Goal: Information Seeking & Learning: Learn about a topic

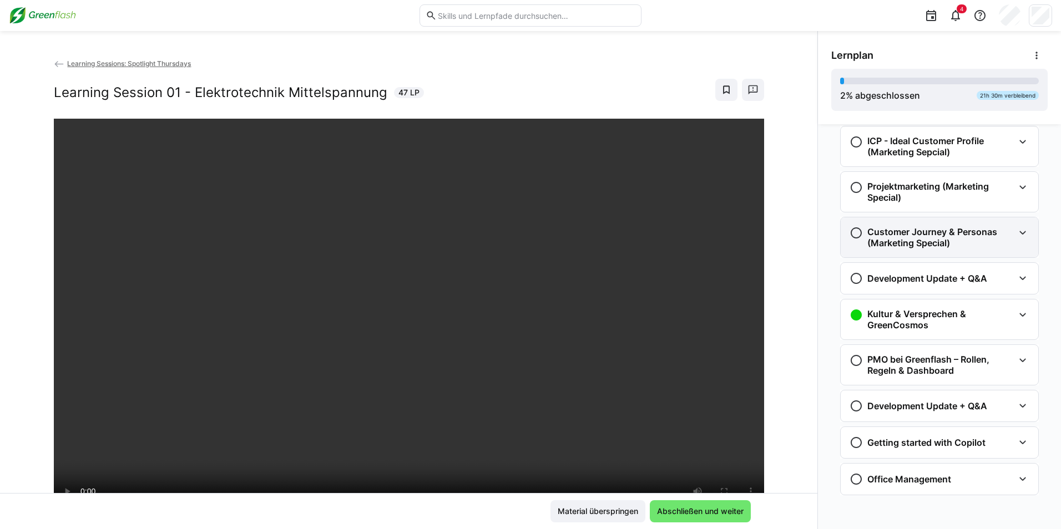
scroll to position [1337, 0]
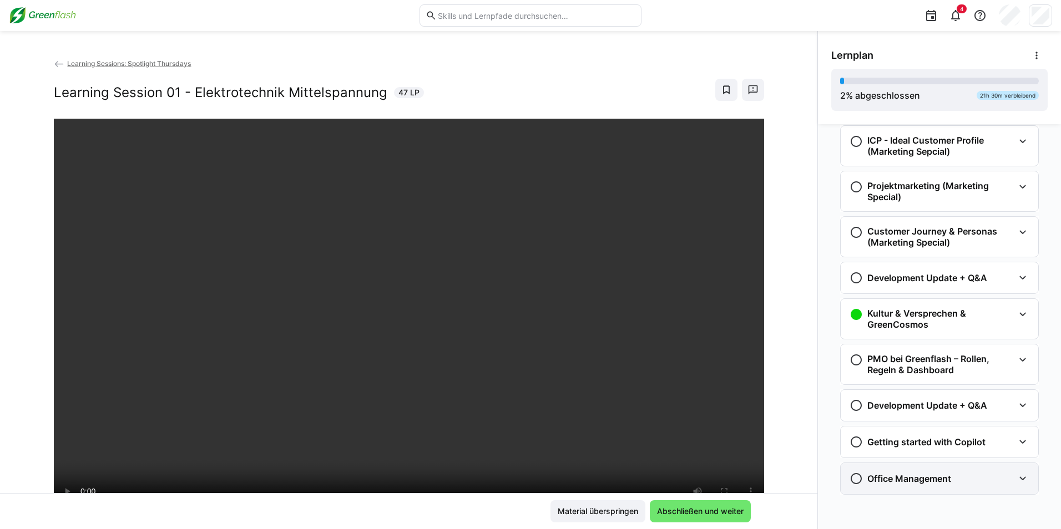
click at [912, 475] on h3 "Office Management" at bounding box center [909, 478] width 84 height 11
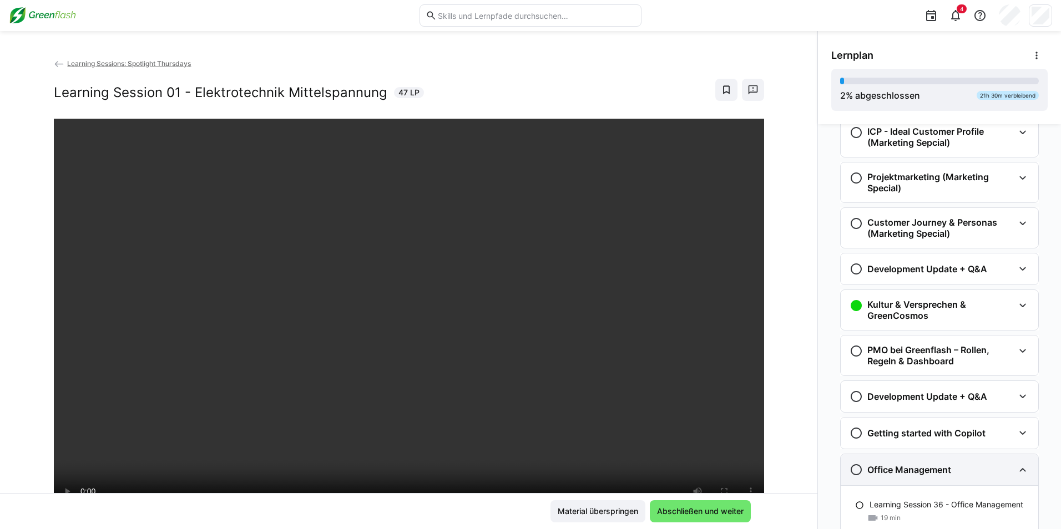
scroll to position [1388, 0]
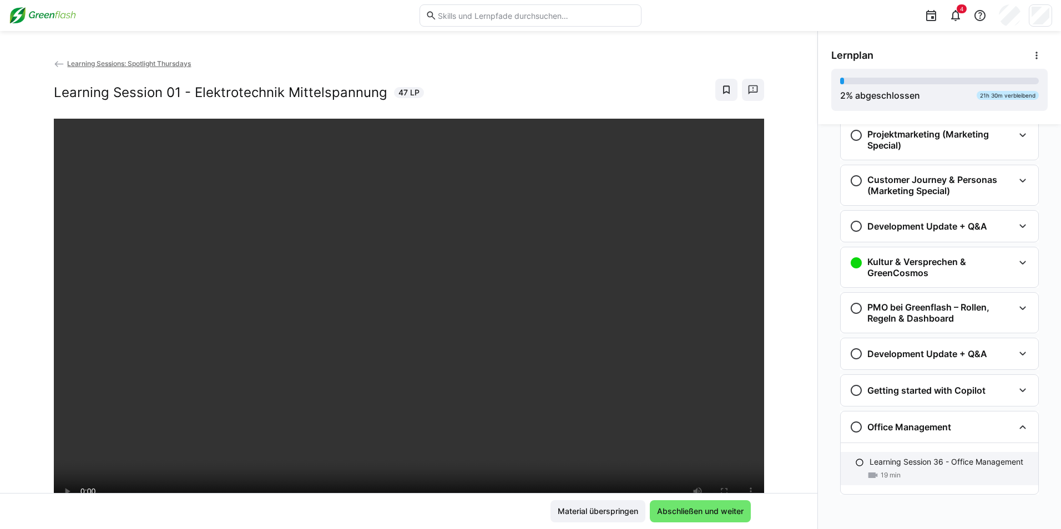
click at [931, 459] on p "Learning Session 36 - Office Management" at bounding box center [946, 462] width 154 height 11
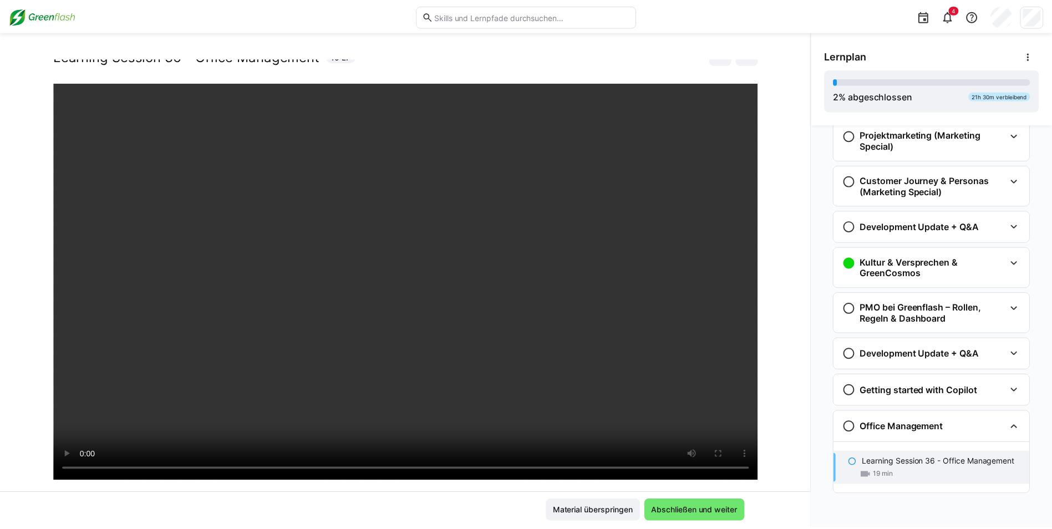
scroll to position [55, 0]
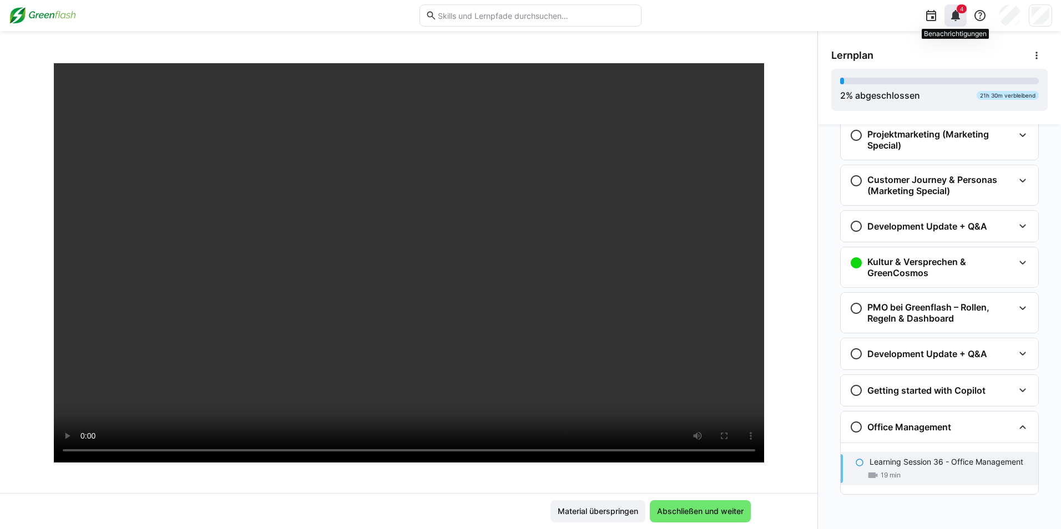
click at [945, 15] on div "4" at bounding box center [955, 15] width 22 height 22
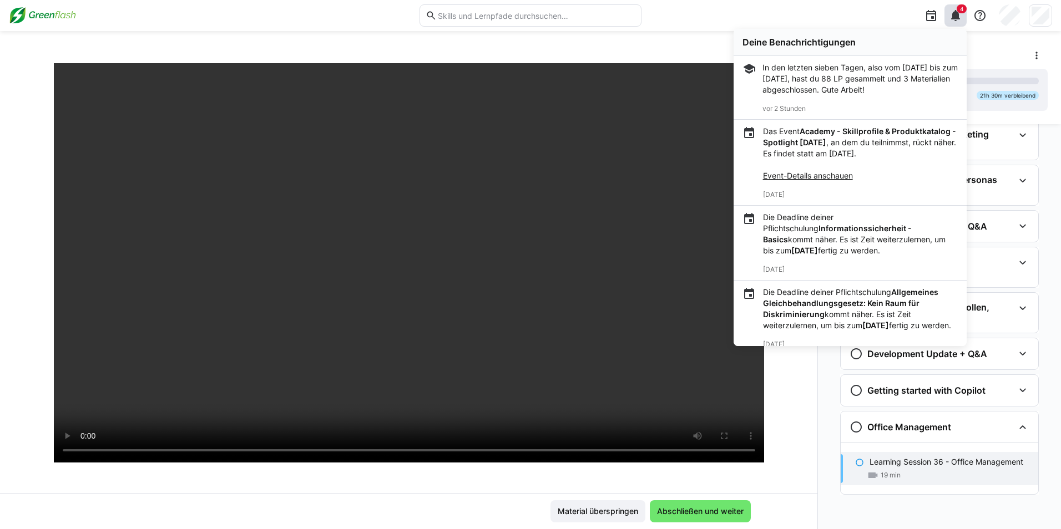
click at [50, 18] on img at bounding box center [42, 16] width 67 height 18
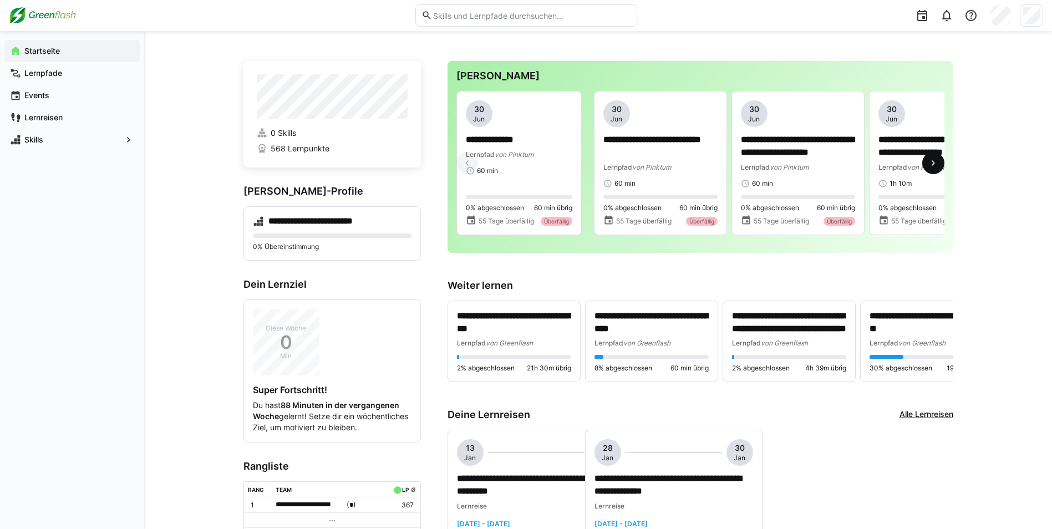
click at [927, 161] on span at bounding box center [934, 163] width 22 height 22
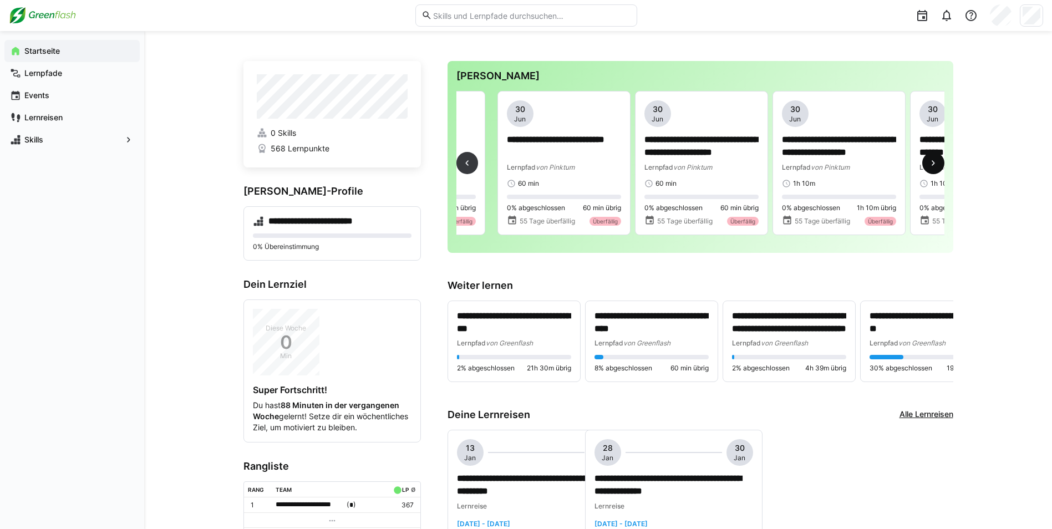
click at [927, 161] on span at bounding box center [934, 163] width 22 height 22
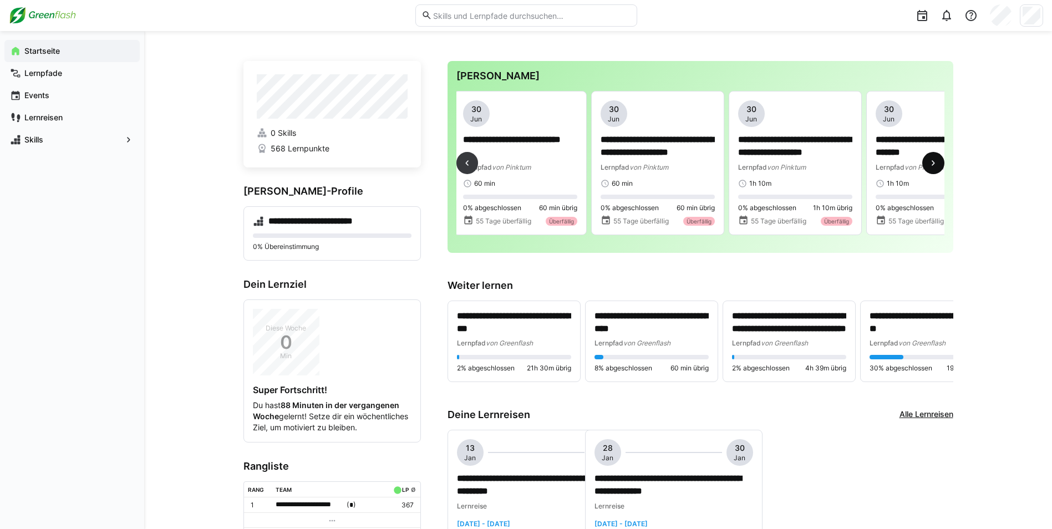
click at [927, 161] on span at bounding box center [934, 163] width 22 height 22
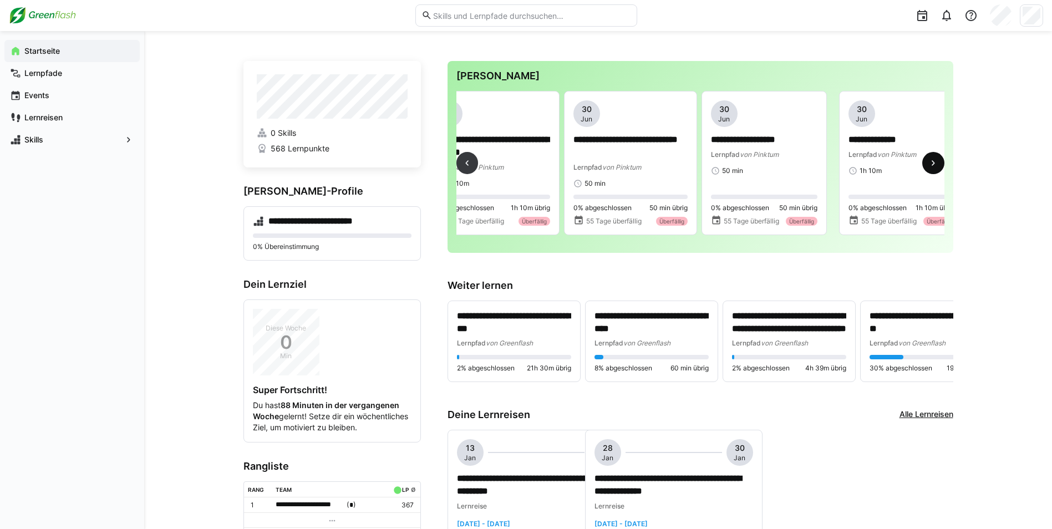
scroll to position [0, 688]
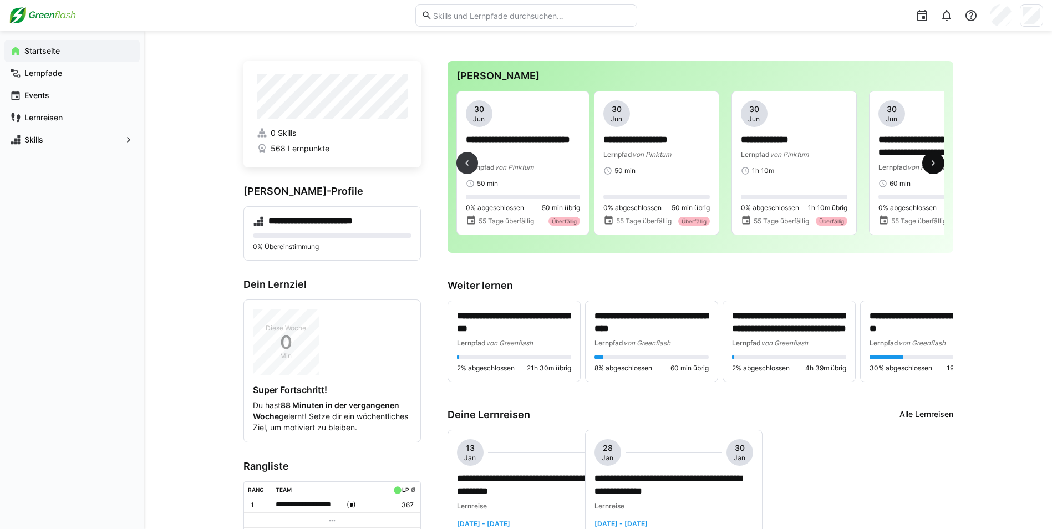
click at [934, 159] on span at bounding box center [934, 163] width 22 height 22
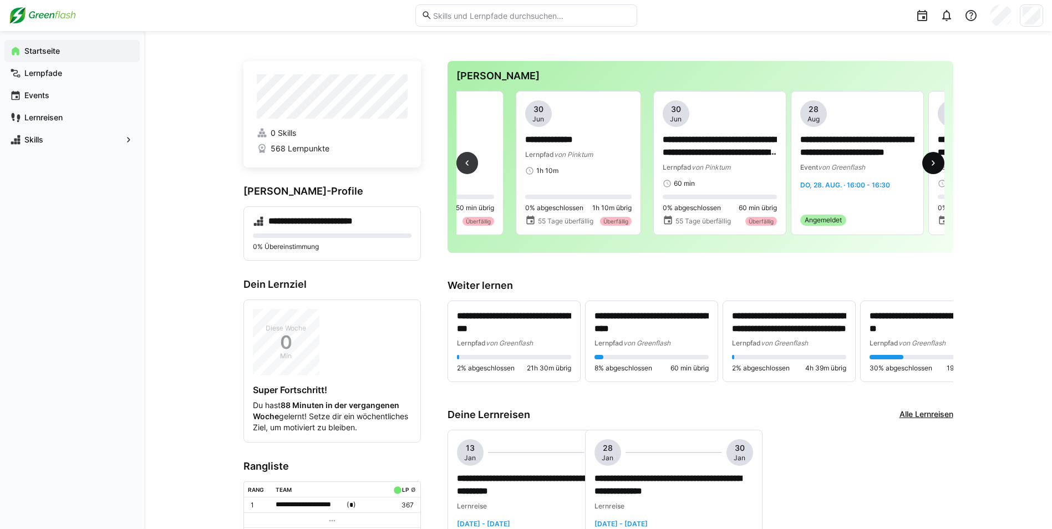
scroll to position [0, 1101]
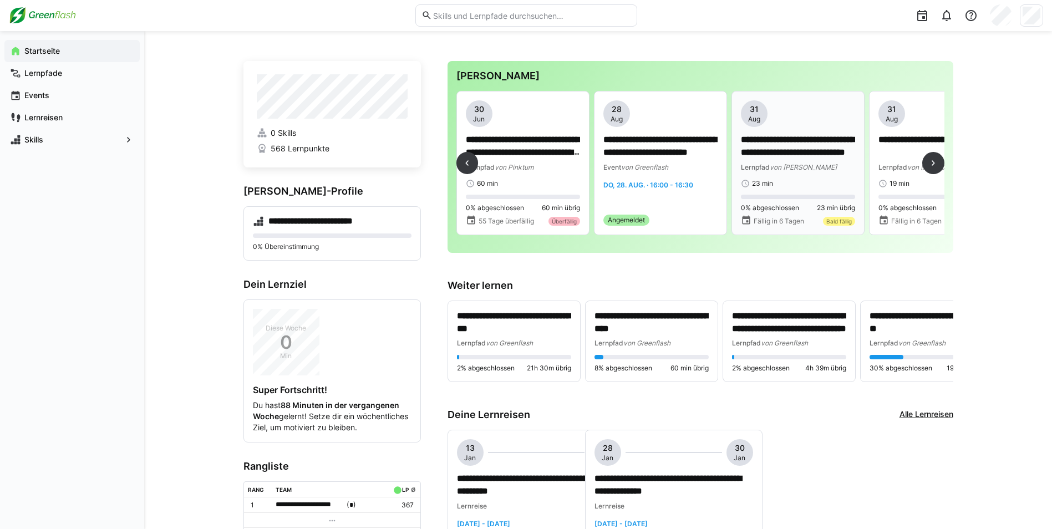
click at [771, 159] on div "**********" at bounding box center [798, 153] width 114 height 39
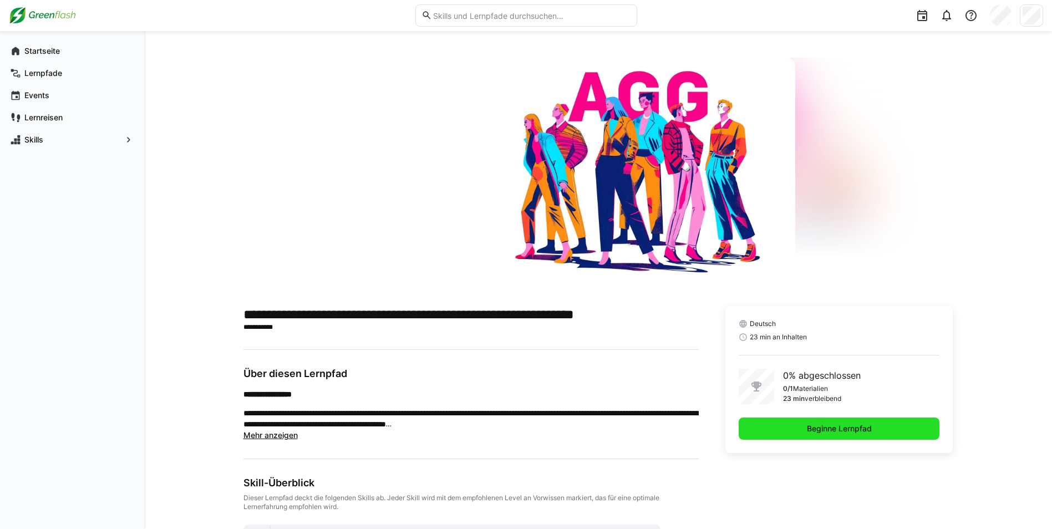
click at [801, 426] on span "Beginne Lernpfad" at bounding box center [839, 429] width 201 height 22
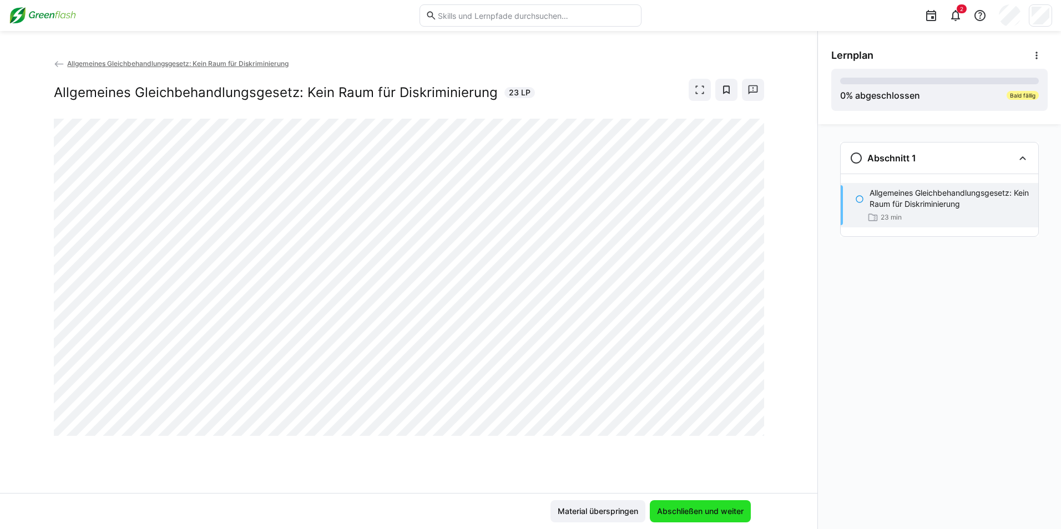
click at [711, 513] on span "Abschließen und weiter" at bounding box center [700, 511] width 90 height 11
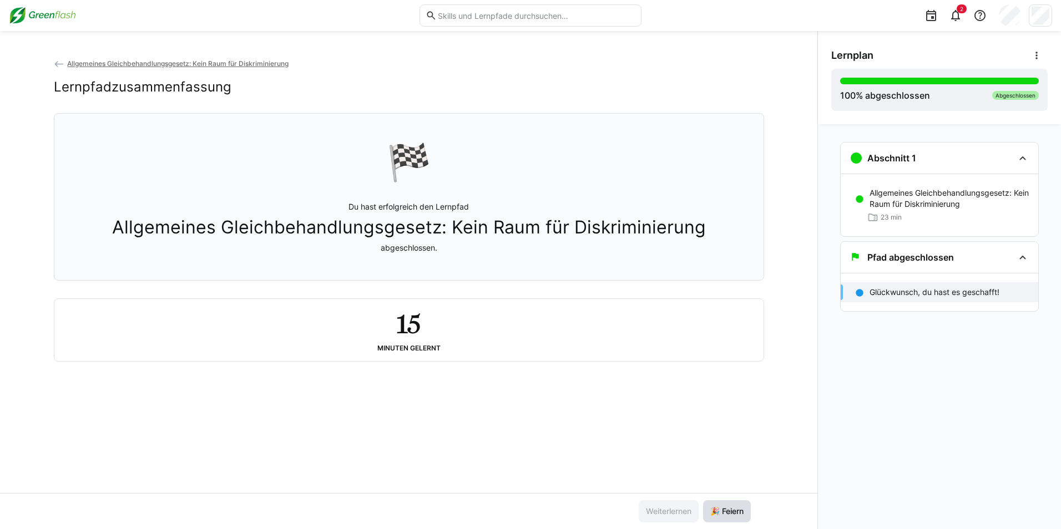
drag, startPoint x: 725, startPoint y: 508, endPoint x: 720, endPoint y: 493, distance: 15.1
click at [725, 508] on span "🎉 Feiern" at bounding box center [726, 511] width 37 height 11
click at [58, 70] on div "Allgemeines Gleichbehandlungsgesetz: Kein Raum für Diskriminierung Lernpfadzusa…" at bounding box center [409, 85] width 710 height 55
click at [59, 64] on eds-icon at bounding box center [59, 64] width 11 height 11
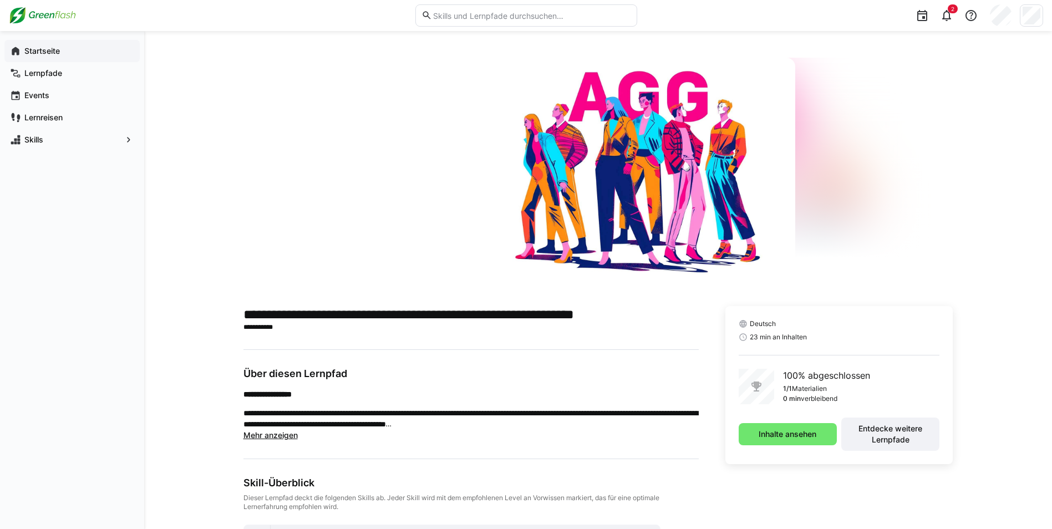
click at [24, 54] on span "Startseite" at bounding box center [79, 50] width 112 height 11
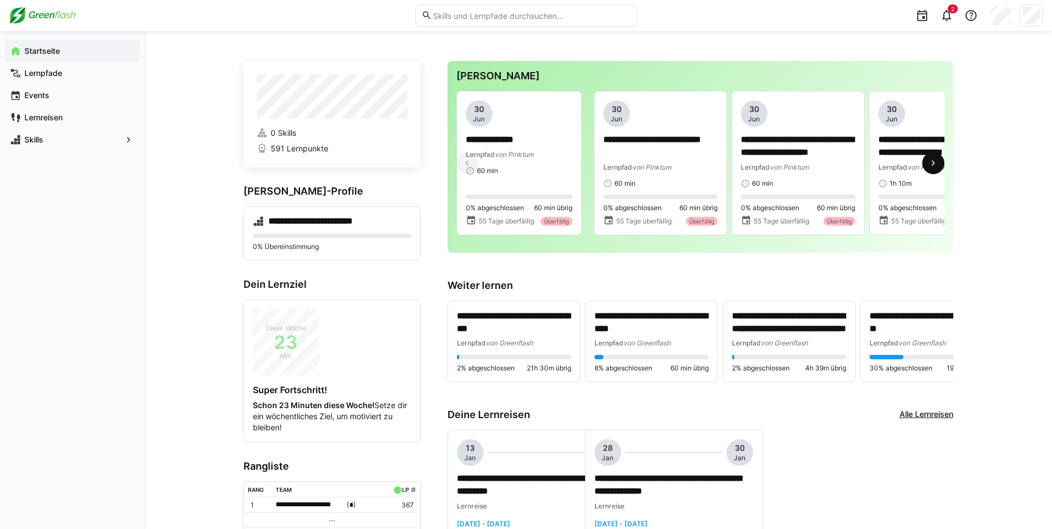
click at [938, 164] on eds-icon at bounding box center [933, 163] width 11 height 11
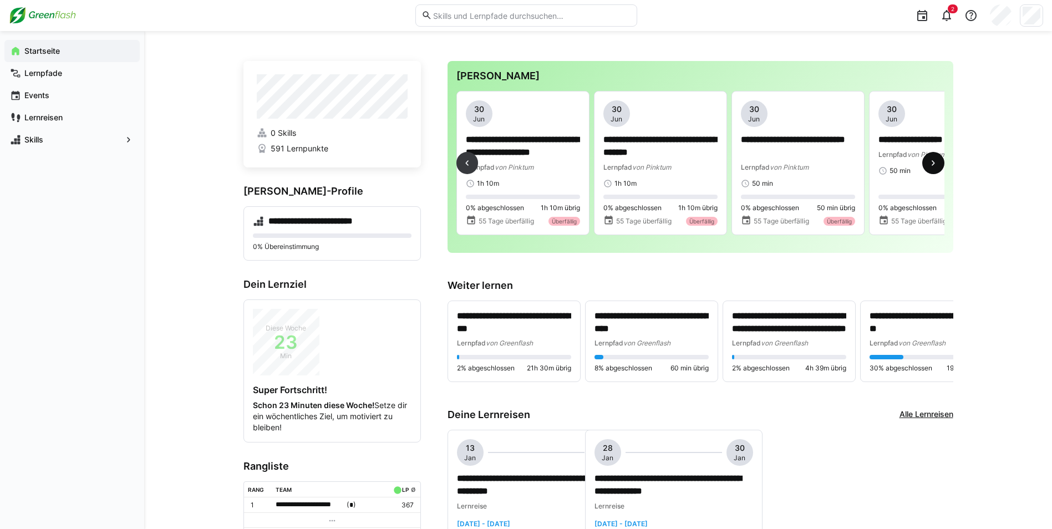
click at [938, 164] on eds-icon at bounding box center [933, 163] width 11 height 11
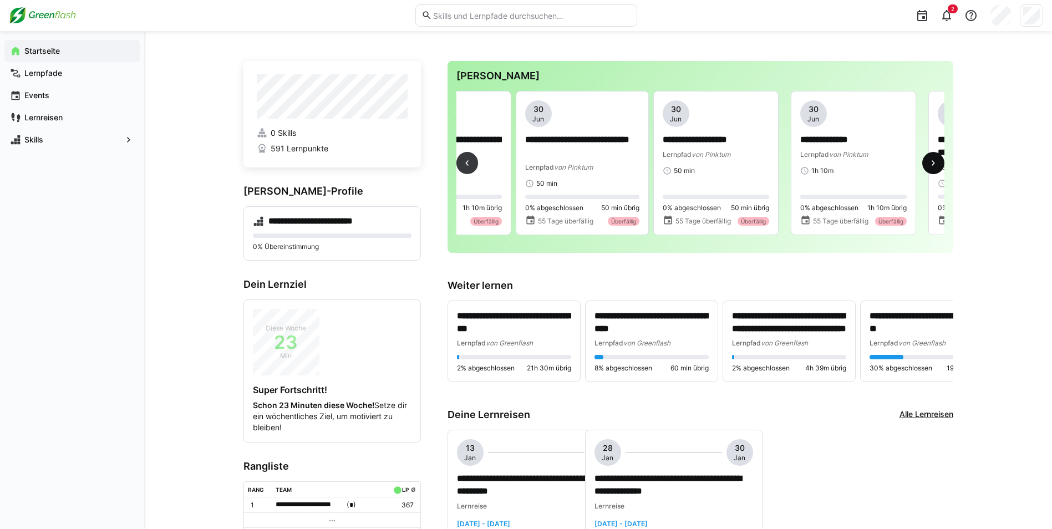
scroll to position [0, 826]
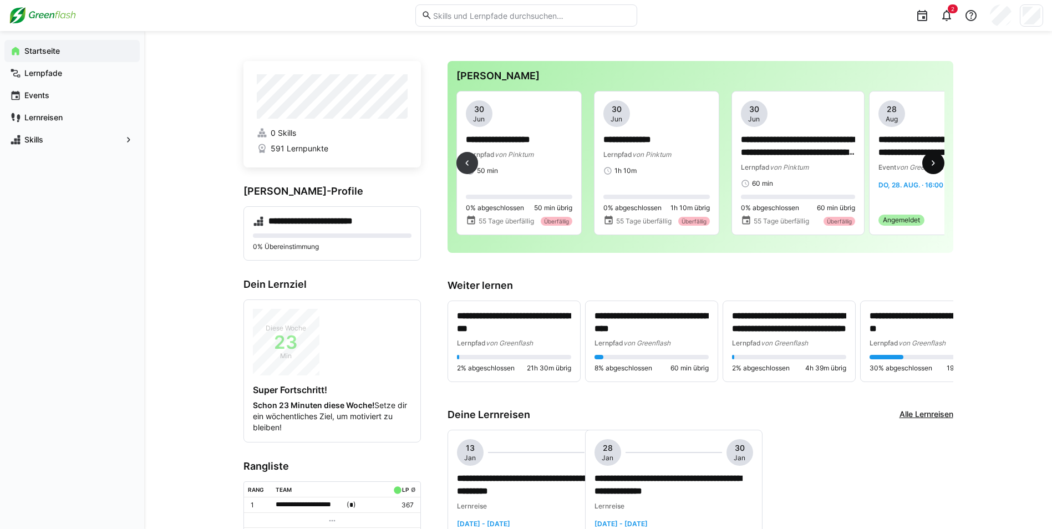
click at [938, 164] on eds-icon at bounding box center [933, 163] width 11 height 11
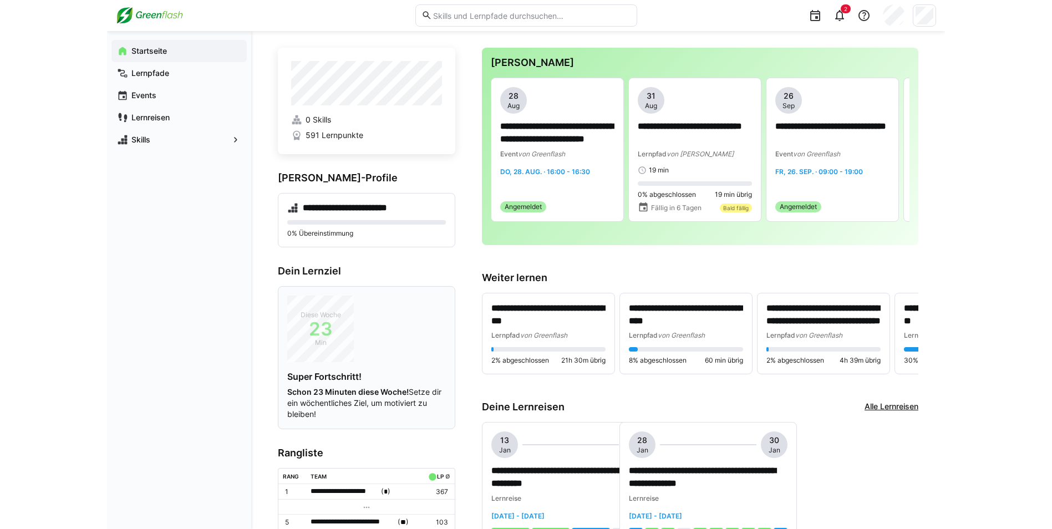
scroll to position [0, 0]
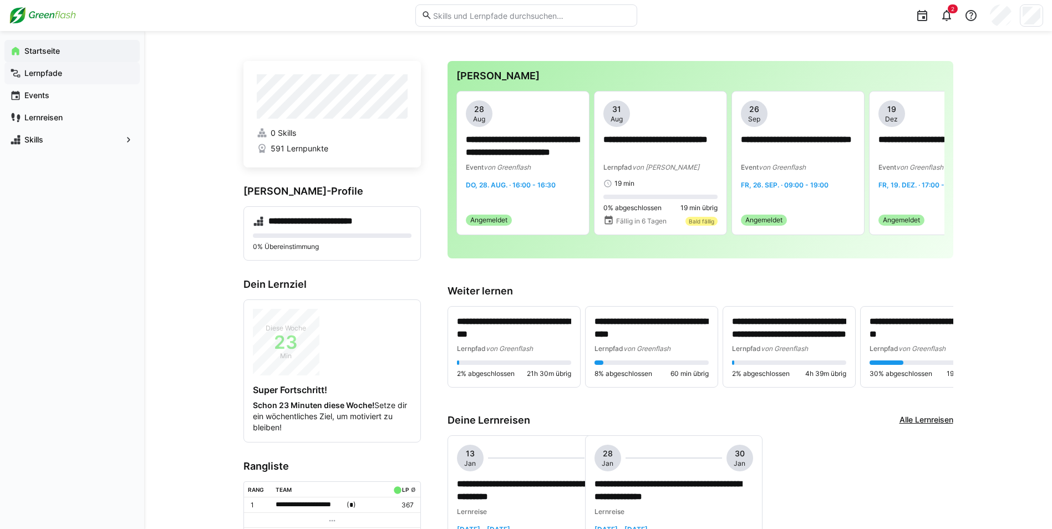
click at [0, 0] on app-navigation-label "Lernpfade" at bounding box center [0, 0] width 0 height 0
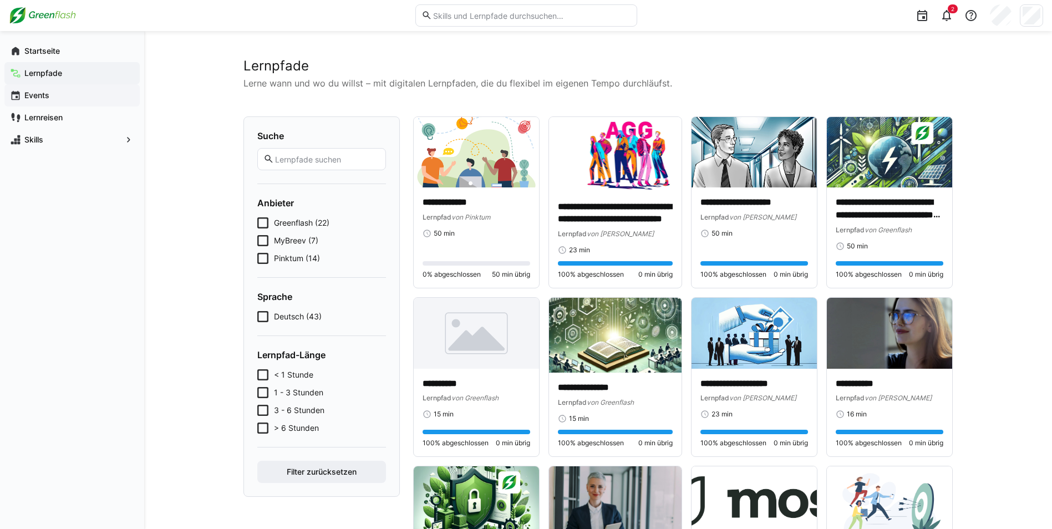
click at [63, 98] on span "Events" at bounding box center [79, 95] width 112 height 11
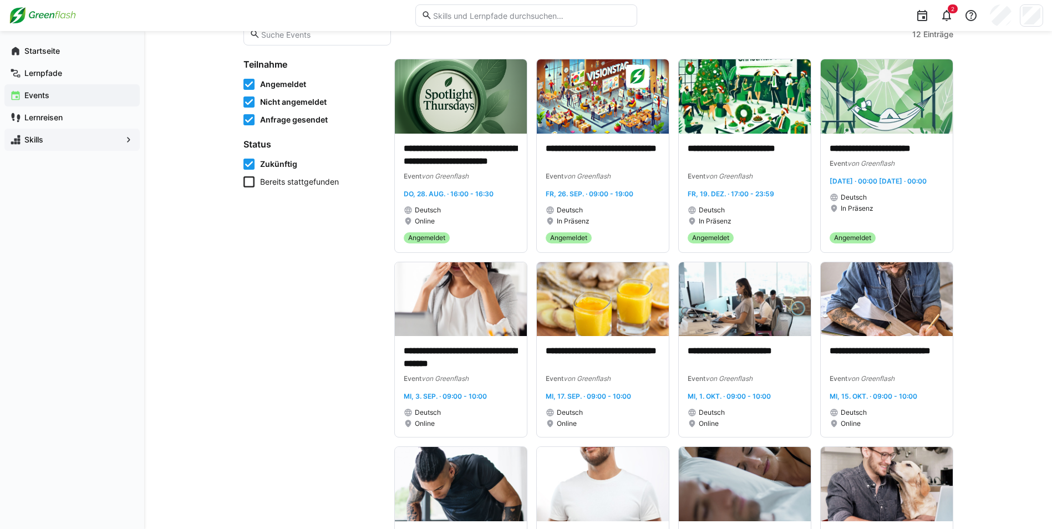
scroll to position [47, 0]
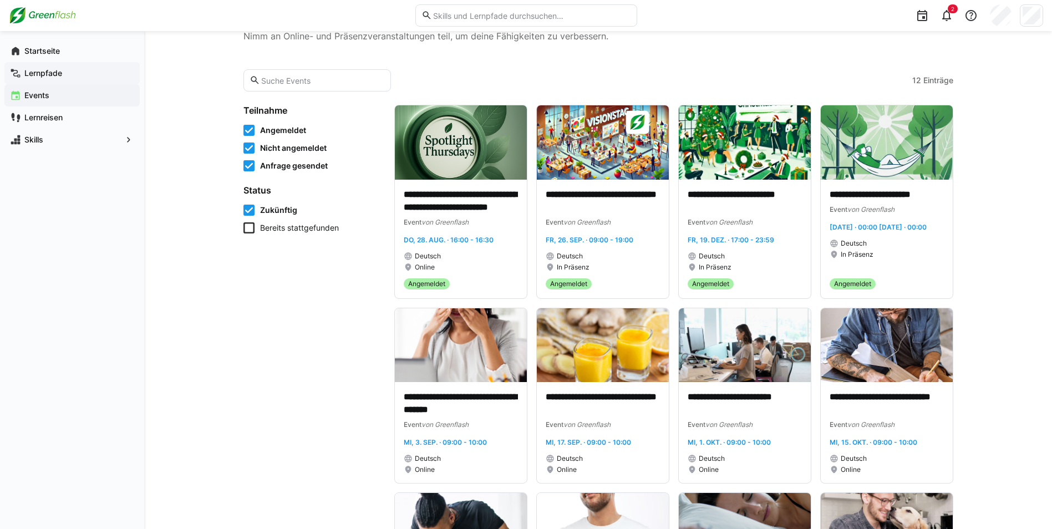
click at [62, 70] on span "Lernpfade" at bounding box center [79, 73] width 112 height 11
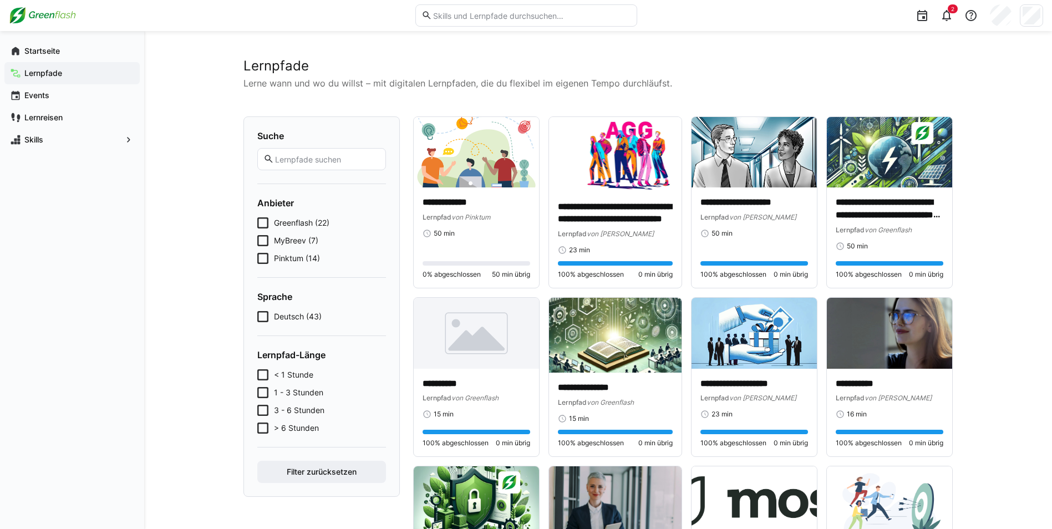
click at [287, 226] on span "Greenflash (22)" at bounding box center [301, 222] width 55 height 11
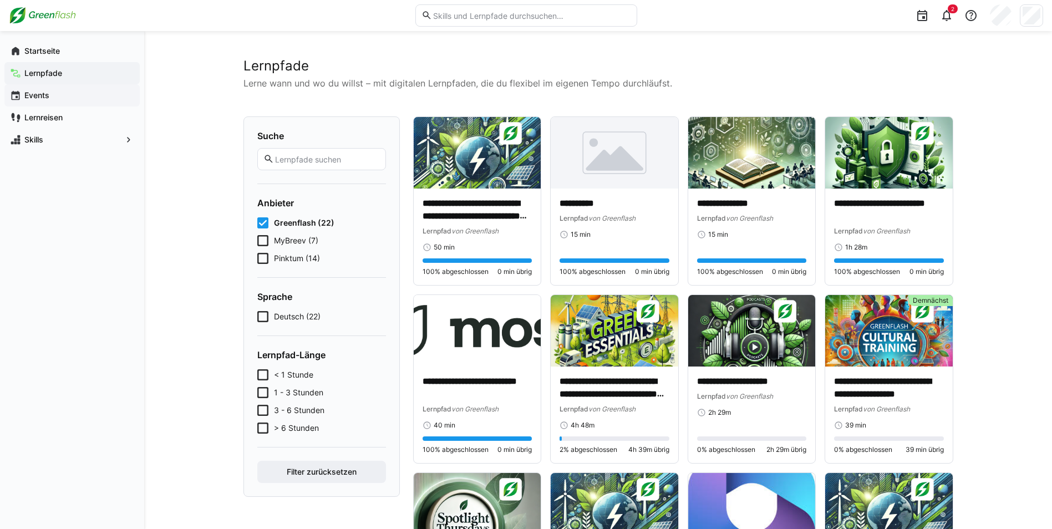
click at [65, 92] on span "Events" at bounding box center [79, 95] width 112 height 11
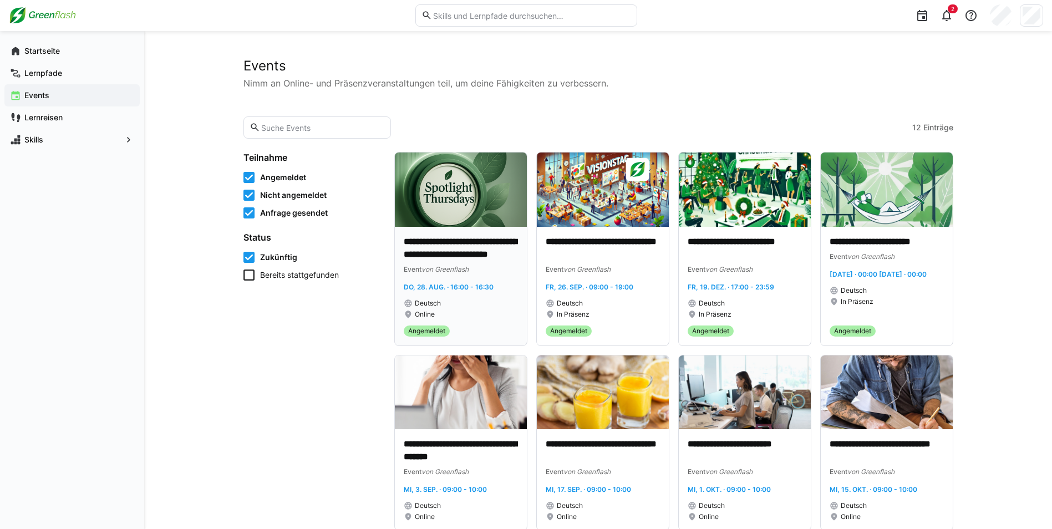
click at [486, 218] on img at bounding box center [461, 190] width 132 height 74
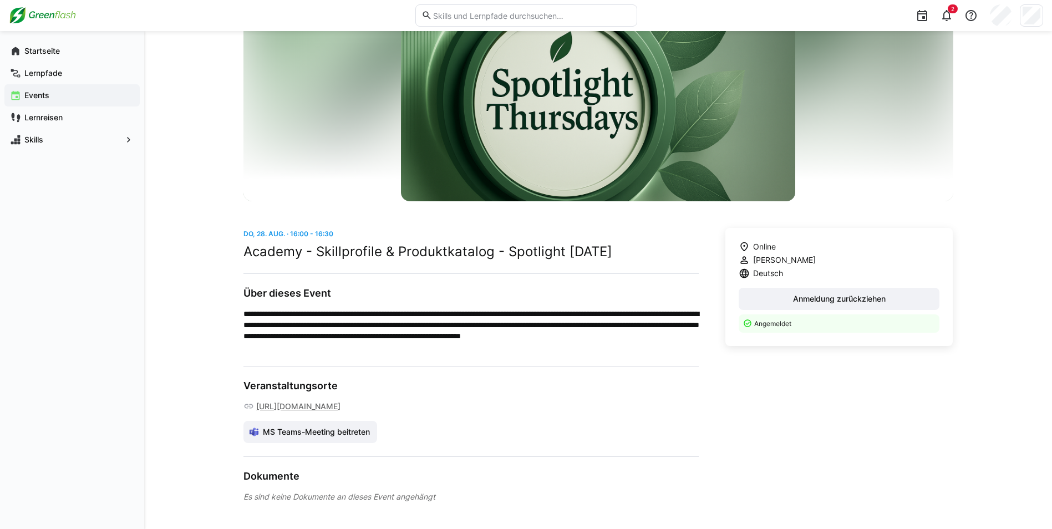
scroll to position [133, 0]
click at [0, 0] on app-navigation-label "Startseite" at bounding box center [0, 0] width 0 height 0
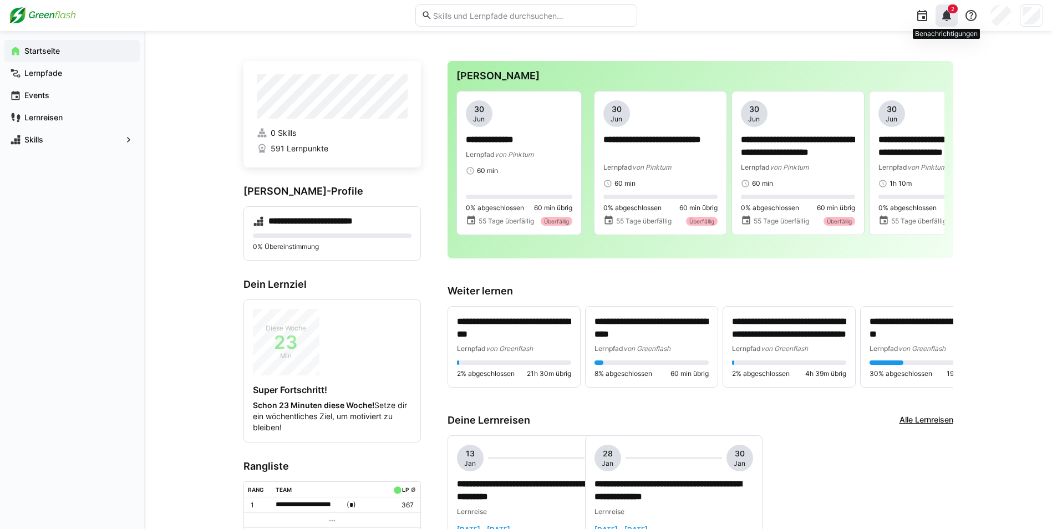
click at [953, 10] on span "2" at bounding box center [952, 9] width 3 height 7
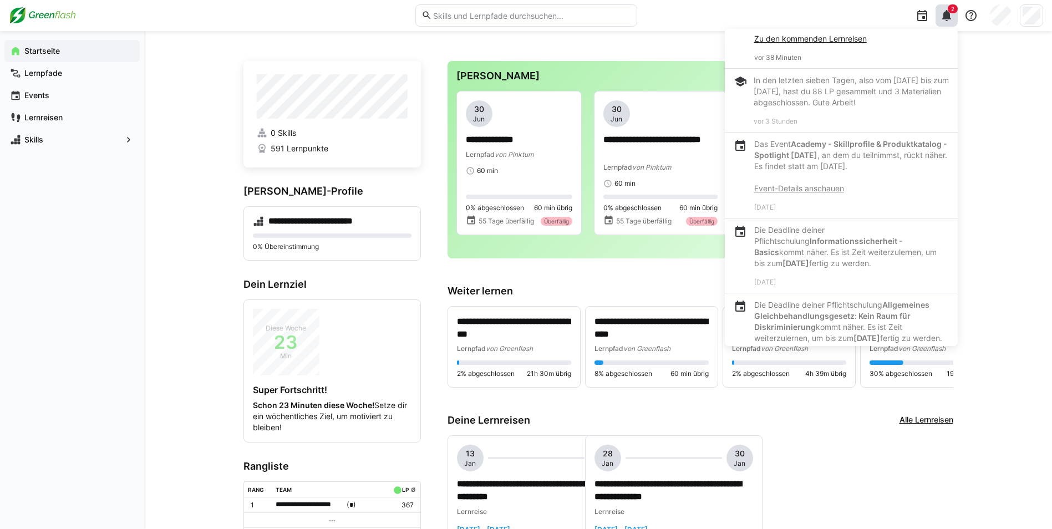
scroll to position [166, 0]
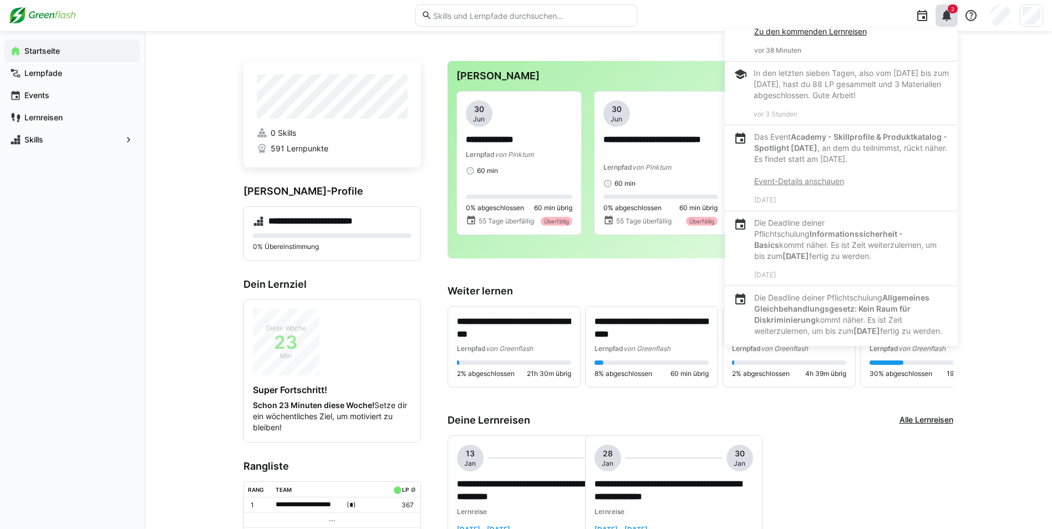
click at [804, 184] on link "Event-Details anschauen" at bounding box center [800, 180] width 90 height 9
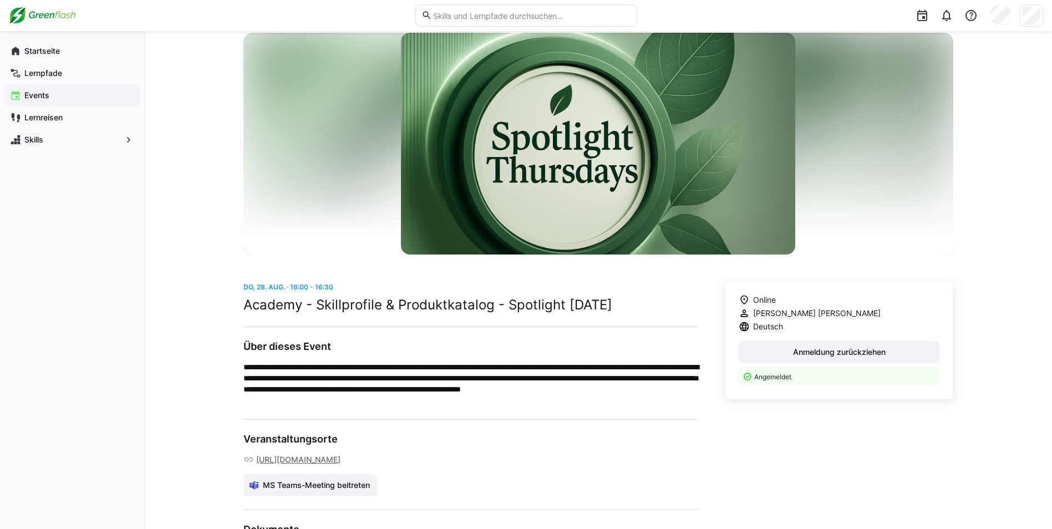
scroll to position [133, 0]
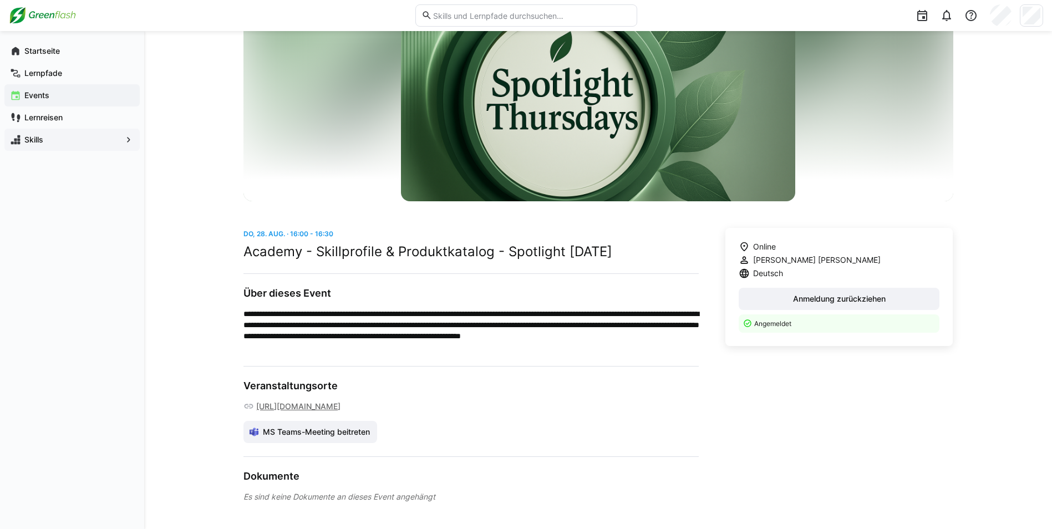
click at [57, 143] on span "Skills" at bounding box center [72, 139] width 99 height 11
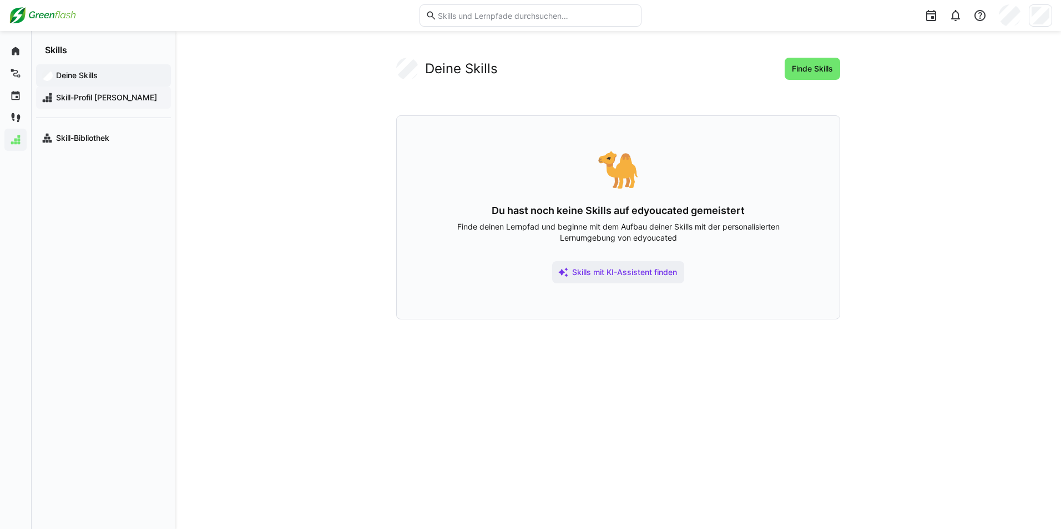
click at [65, 98] on span "Skill-Profil [PERSON_NAME]" at bounding box center [109, 97] width 111 height 11
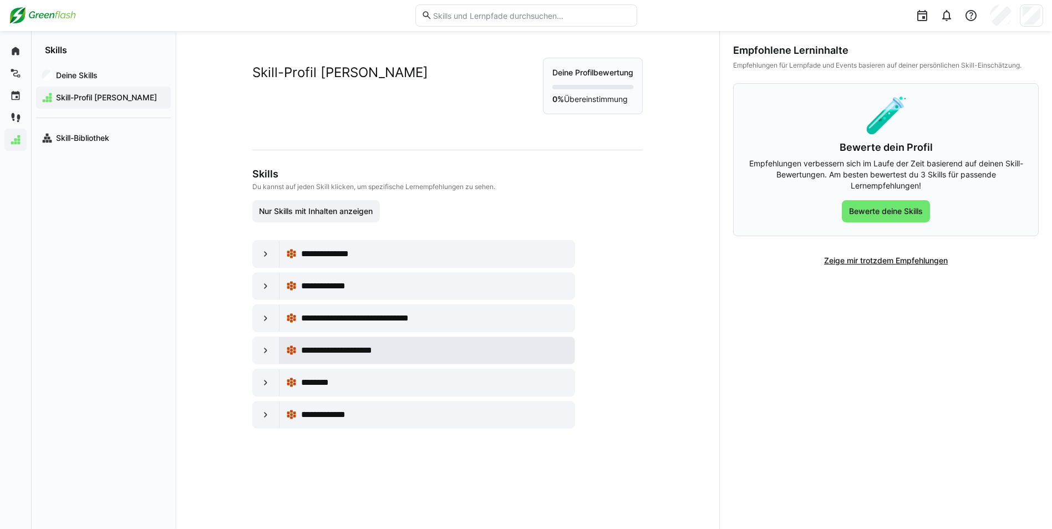
click at [356, 355] on span "**********" at bounding box center [346, 350] width 91 height 13
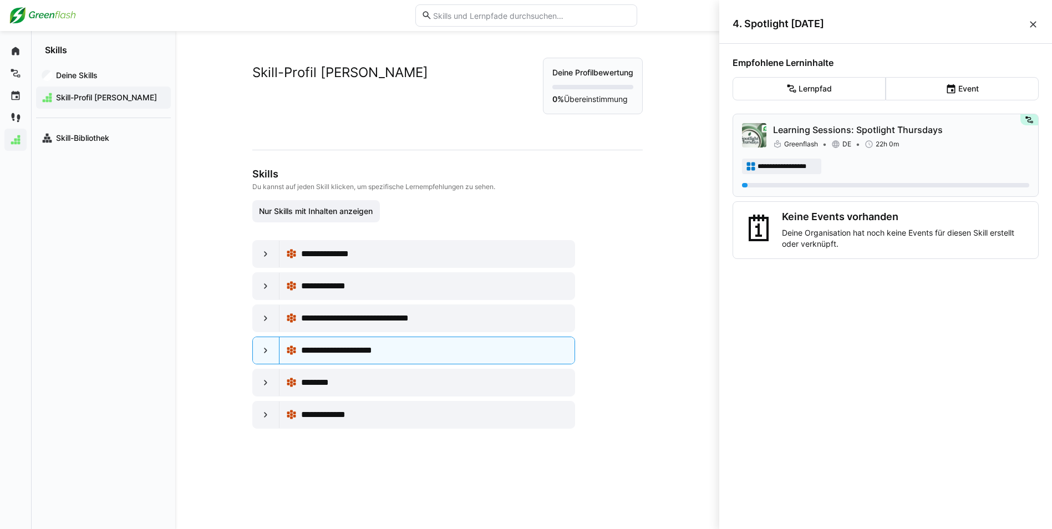
click at [865, 133] on p "Learning Sessions: Spotlight Thursdays" at bounding box center [901, 129] width 256 height 13
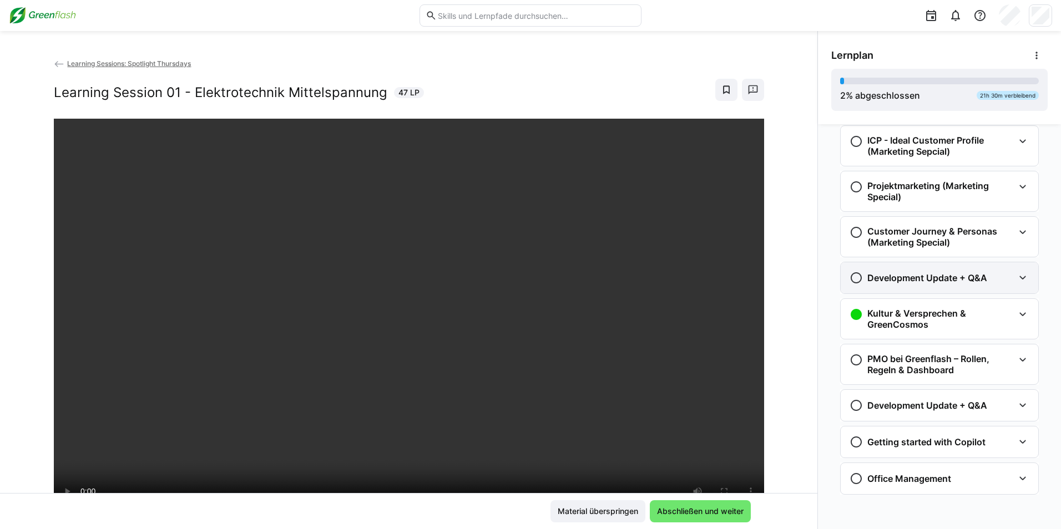
scroll to position [1337, 0]
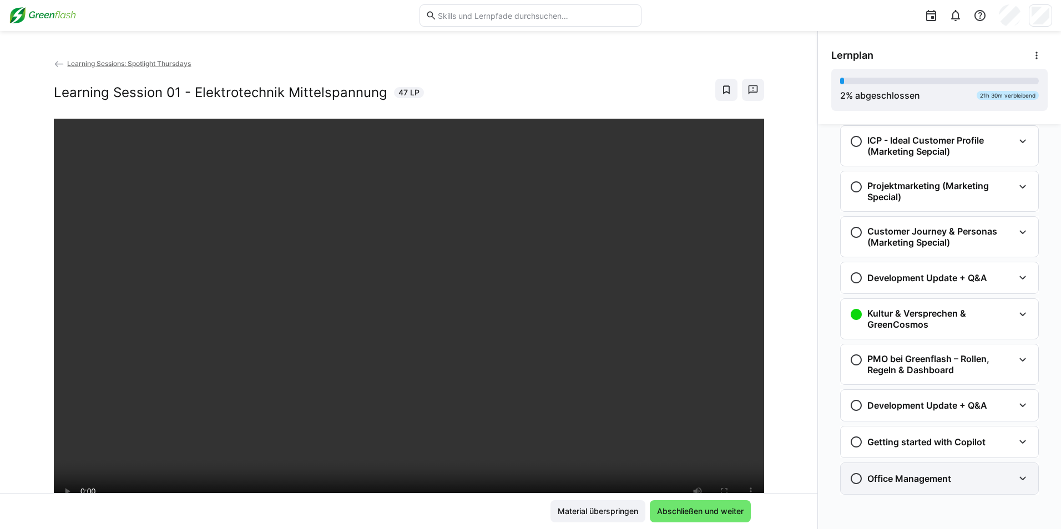
click at [931, 473] on h3 "Office Management" at bounding box center [909, 478] width 84 height 11
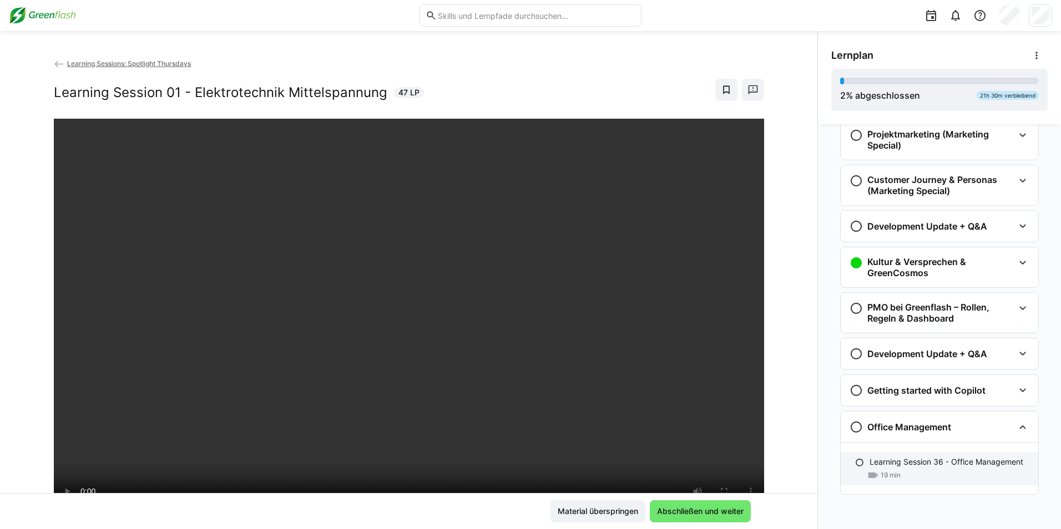
scroll to position [1388, 0]
click at [912, 460] on p "Learning Session 36 - Office Management" at bounding box center [946, 462] width 154 height 11
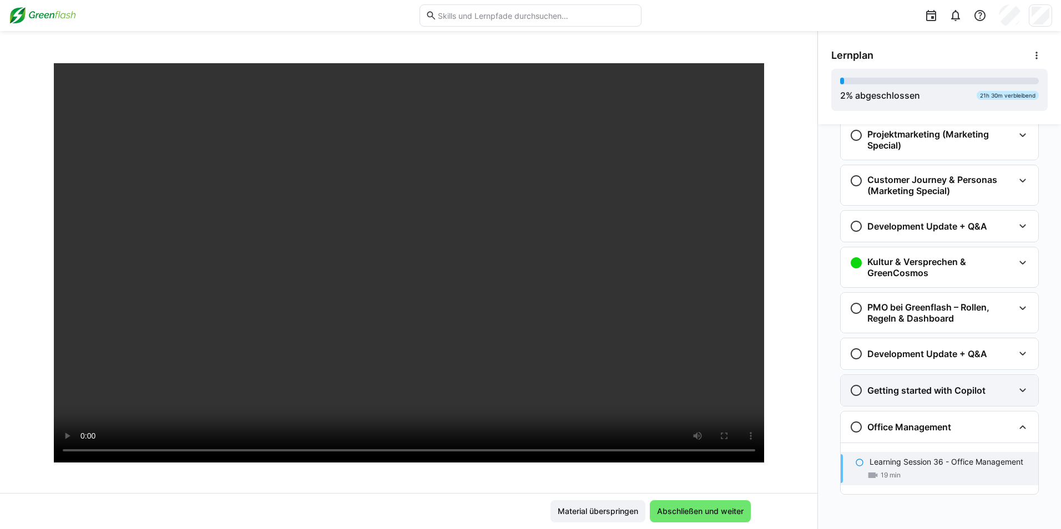
click at [899, 389] on h3 "Getting started with Copilot" at bounding box center [926, 390] width 118 height 11
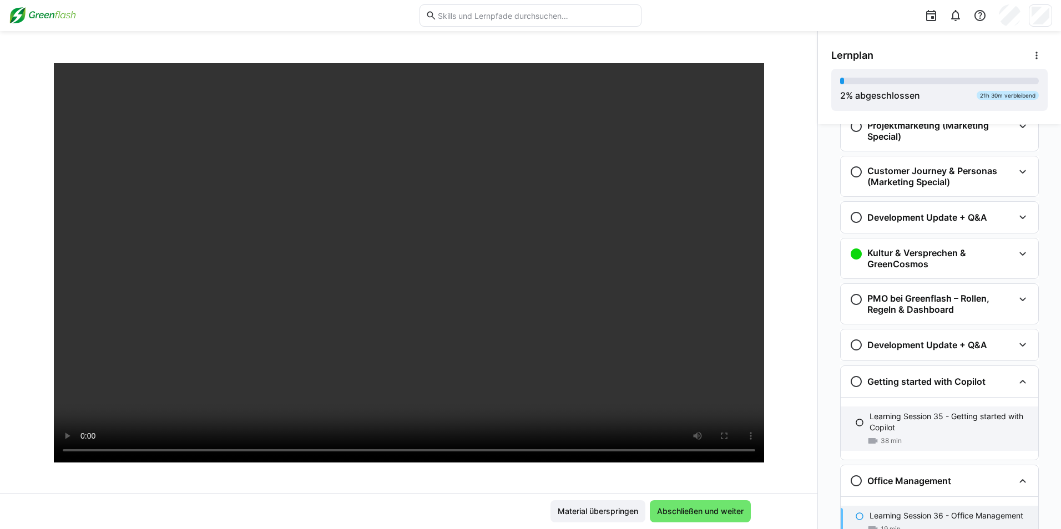
click at [882, 429] on p "Learning Session 35 - Getting started with Copilot" at bounding box center [949, 422] width 160 height 22
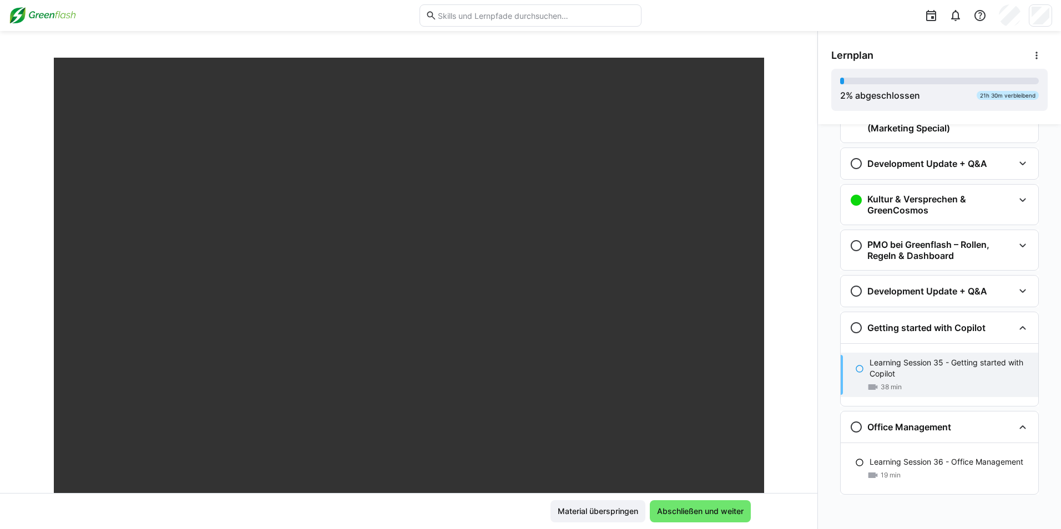
scroll to position [225, 0]
